Goal: Find specific page/section: Find specific page/section

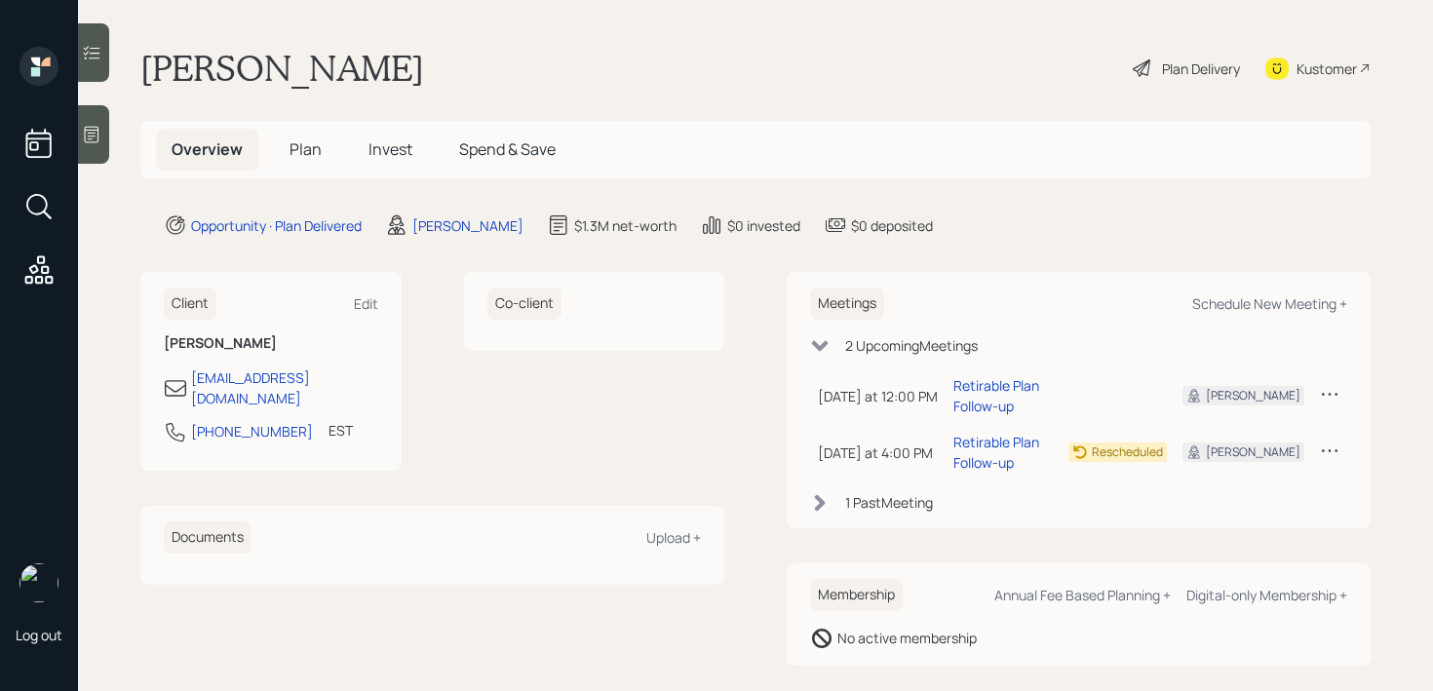
click at [92, 120] on div at bounding box center [93, 134] width 31 height 58
